Goal: Check status: Verify the current state of an ongoing process or item

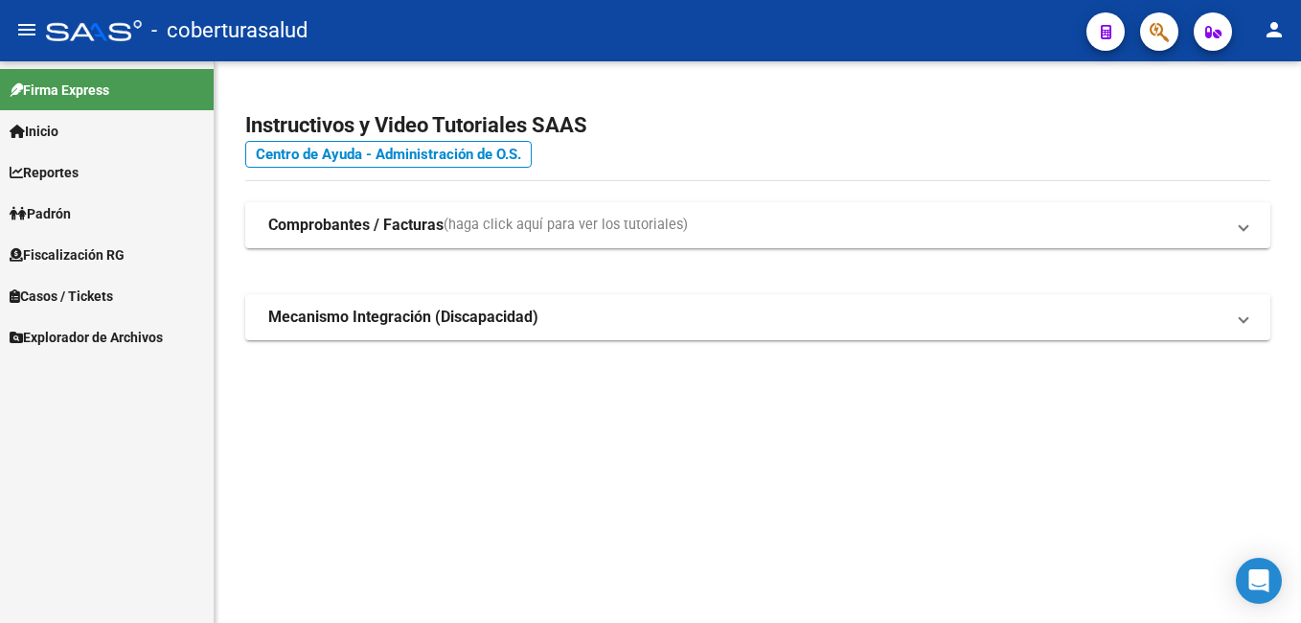
click at [96, 174] on link "Reportes" at bounding box center [107, 171] width 214 height 41
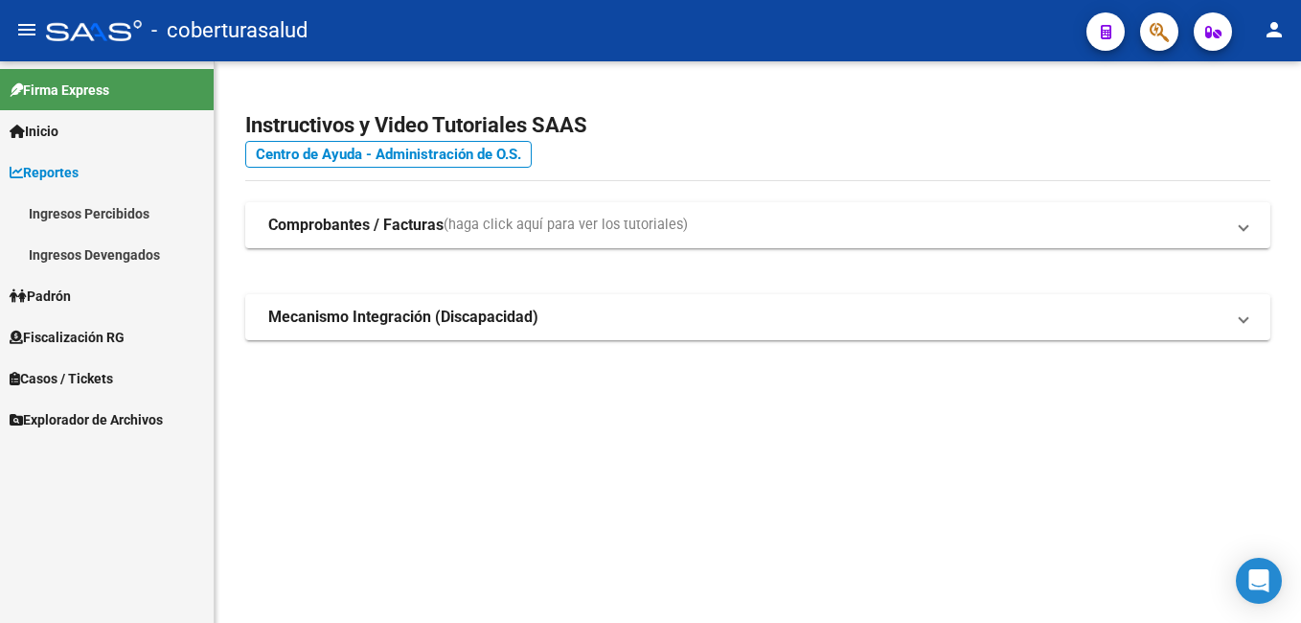
click at [98, 246] on link "Ingresos Devengados" at bounding box center [107, 254] width 214 height 41
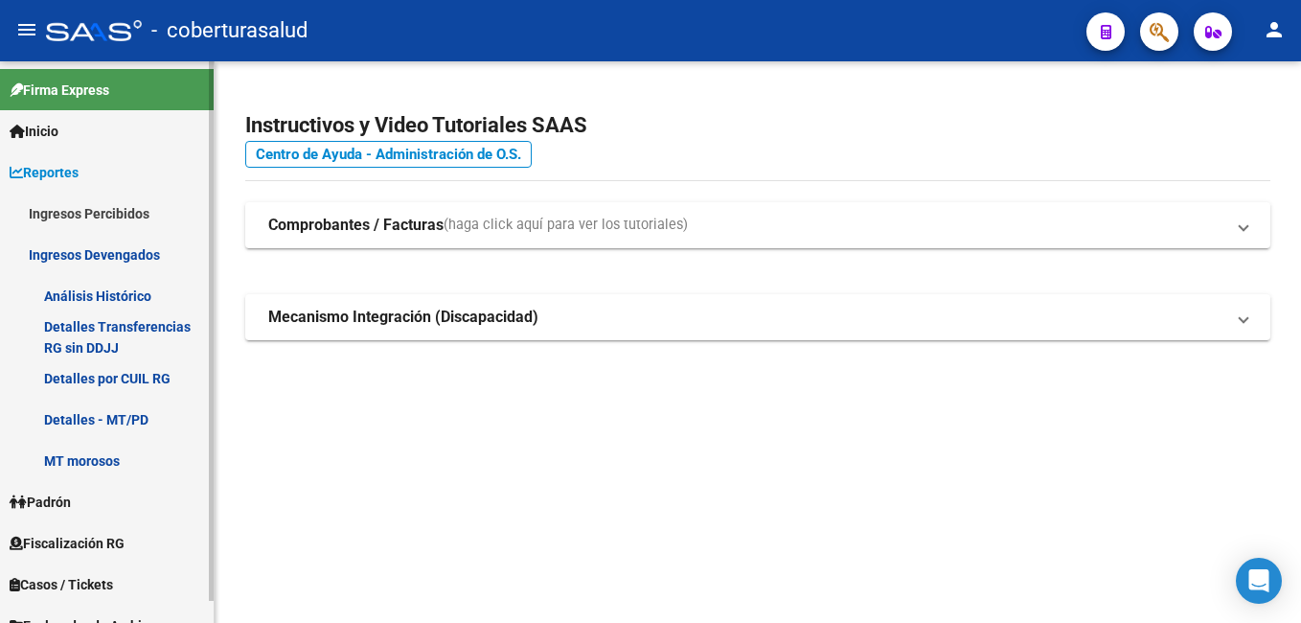
click at [133, 386] on link "Detalles por CUIL RG" at bounding box center [107, 377] width 214 height 41
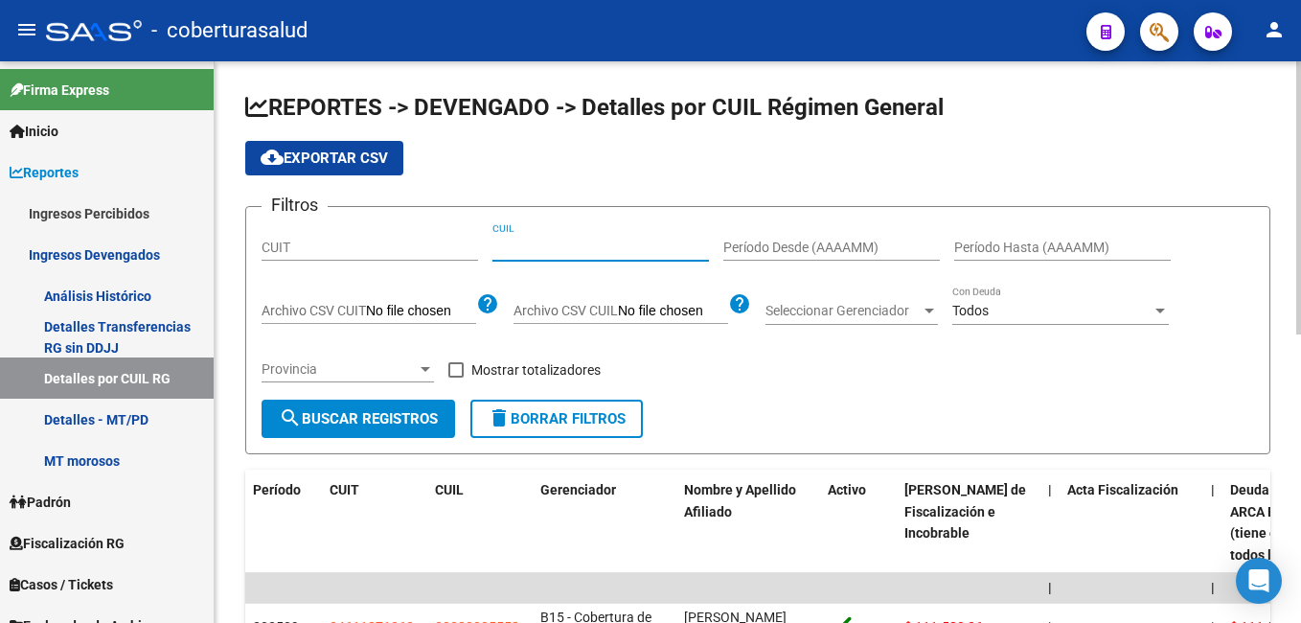
click at [507, 243] on input "CUIL" at bounding box center [600, 247] width 216 height 16
paste input "27-25921213-3"
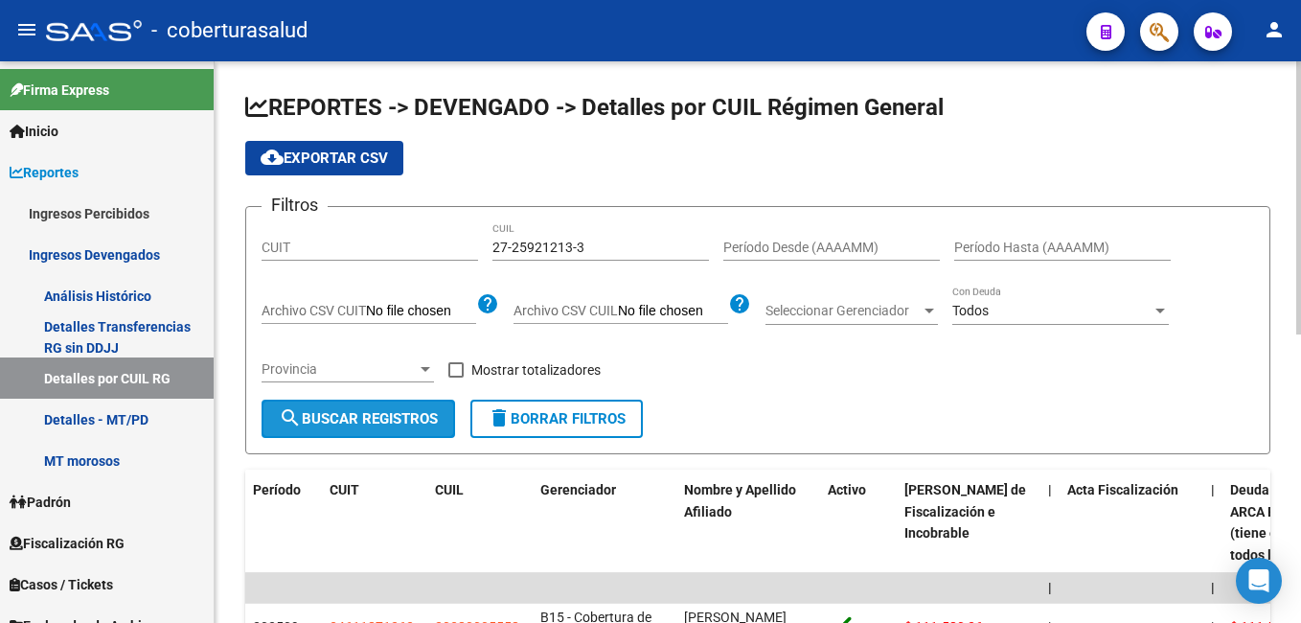
click at [405, 415] on span "search Buscar Registros" at bounding box center [358, 418] width 159 height 17
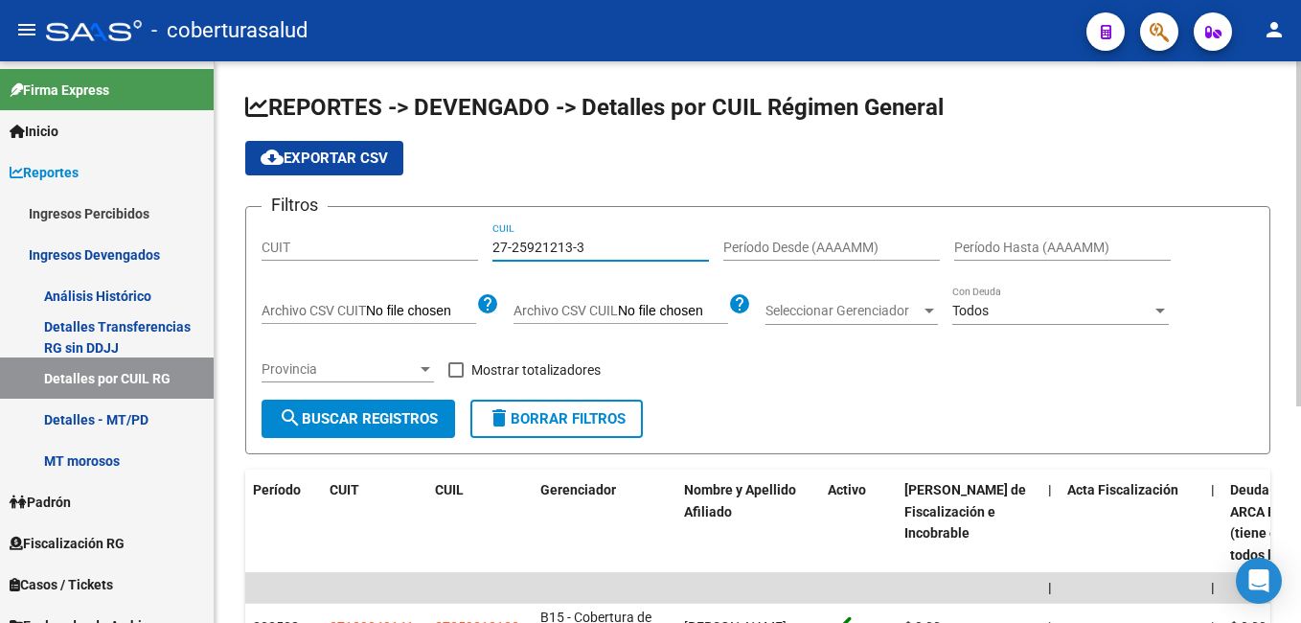
drag, startPoint x: 590, startPoint y: 249, endPoint x: 472, endPoint y: 249, distance: 117.8
click at [473, 249] on div "Filtros CUIT 27-25921213-3 CUIL Período Desde (AAAAMM) Período Hasta (AAAAMM) A…" at bounding box center [758, 310] width 992 height 177
paste input "31770851-9"
type input "27-31770851-9"
click at [399, 419] on span "search Buscar Registros" at bounding box center [358, 418] width 159 height 17
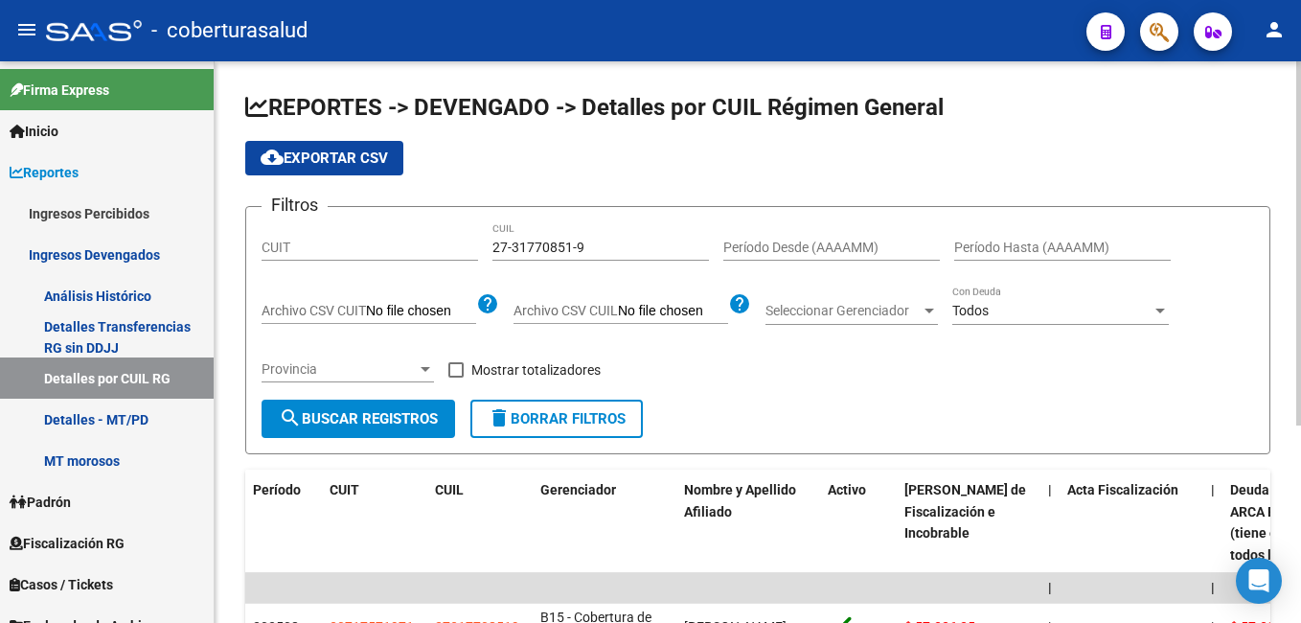
scroll to position [96, 0]
